Goal: Check status: Check status

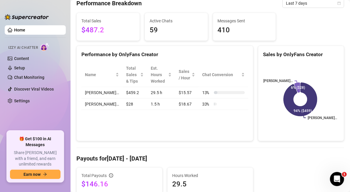
scroll to position [59, 0]
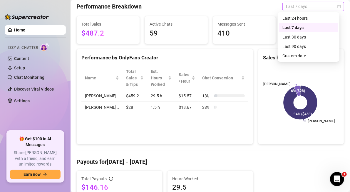
click at [303, 6] on span "Last 7 days" at bounding box center [313, 6] width 55 height 9
click at [299, 57] on div "Custom date" at bounding box center [308, 56] width 52 height 6
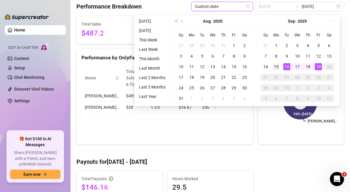
type input "2025-09-15"
click at [276, 61] on td "15" at bounding box center [276, 66] width 11 height 11
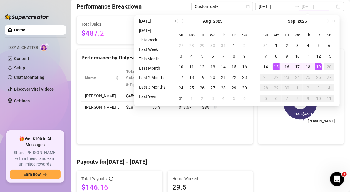
click at [317, 65] on div "19" at bounding box center [318, 66] width 7 height 7
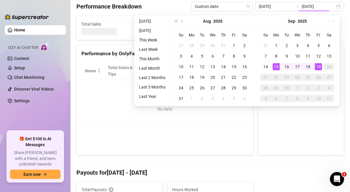
type input "2025-09-15"
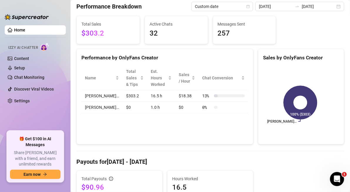
scroll to position [0, 0]
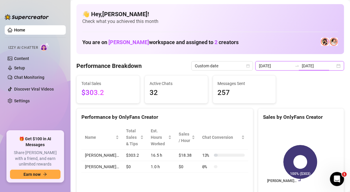
click at [328, 65] on input "2025-09-19" at bounding box center [317, 66] width 33 height 6
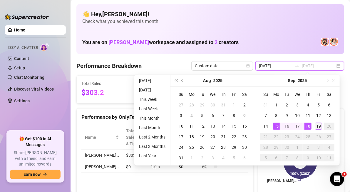
type input "2025-09-19"
click at [321, 123] on div "19" at bounding box center [318, 125] width 7 height 7
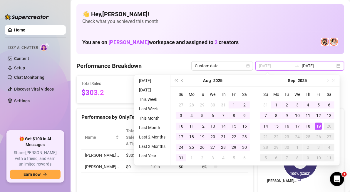
type input "2025-09-15"
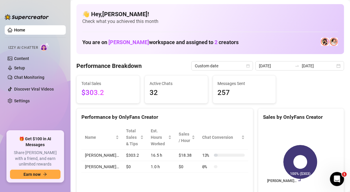
click at [227, 179] on div "Performance by OnlyFans Creator Name Total Sales & Tips Est. Hours Worked Sales…" at bounding box center [164, 156] width 177 height 96
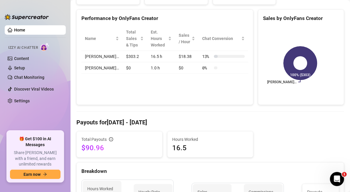
scroll to position [87, 0]
